Goal: Task Accomplishment & Management: Manage account settings

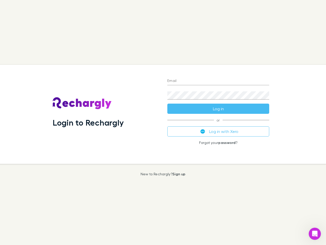
click at [163, 122] on div "Login to Rechargly" at bounding box center [106, 114] width 115 height 99
click at [219, 81] on input "Email" at bounding box center [219, 81] width 102 height 8
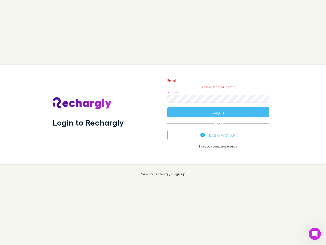
click at [219, 109] on form "Email Please enter a valid email. Password Log in" at bounding box center [219, 95] width 102 height 44
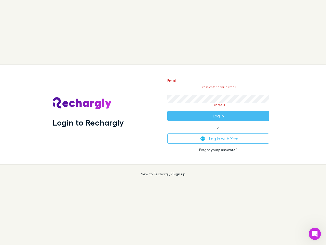
click at [219, 131] on div "Email Please enter a valid email. Password Please fill Log in or Log in with Xe…" at bounding box center [218, 114] width 110 height 99
click at [315, 234] on icon "Open Intercom Messenger" at bounding box center [315, 233] width 8 height 8
